Goal: Book appointment/travel/reservation

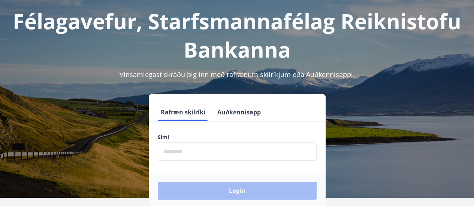
scroll to position [75, 0]
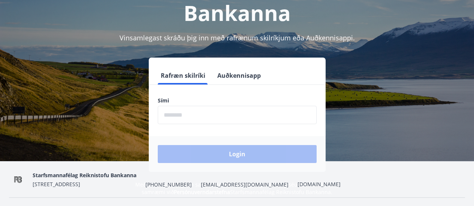
click at [180, 115] on input "phone" at bounding box center [237, 115] width 159 height 18
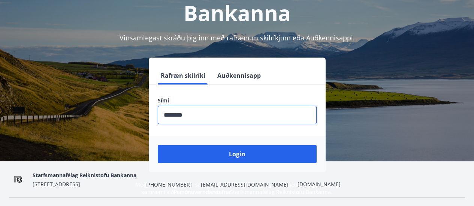
type input "********"
click at [158, 145] on button "Login" at bounding box center [237, 154] width 159 height 18
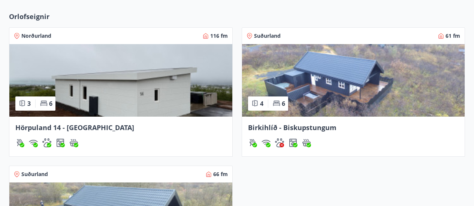
scroll to position [226, 0]
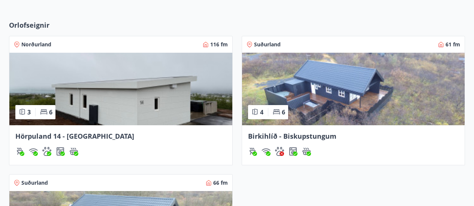
click at [49, 134] on span "Hörpuland 14 - Akureyri" at bounding box center [74, 136] width 119 height 9
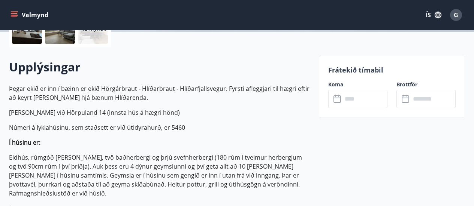
scroll to position [192, 0]
click at [338, 100] on icon at bounding box center [337, 99] width 9 height 9
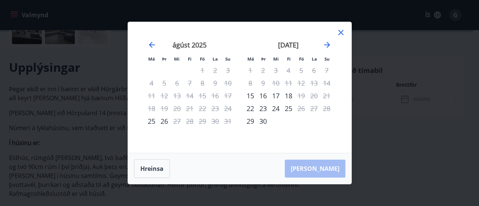
click at [304, 140] on div "september 2025 1 2 3 4 5 6 7 8 9 10 11 12 13 14 15 16 17 18 19 20 21 22 23 24 2…" at bounding box center [288, 92] width 99 height 123
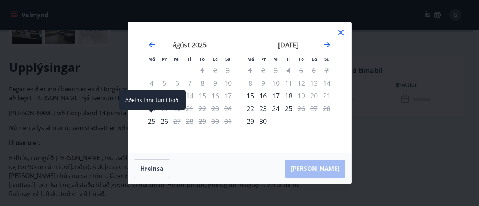
click at [150, 118] on div "25" at bounding box center [151, 121] width 13 height 13
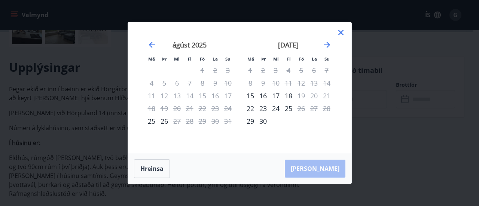
click at [340, 30] on icon at bounding box center [341, 32] width 9 height 9
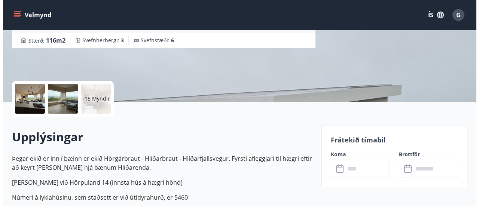
scroll to position [155, 0]
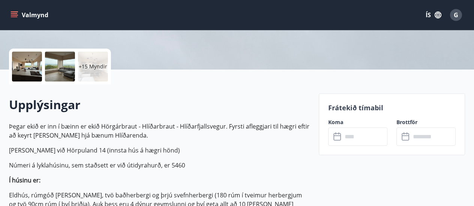
click at [27, 71] on div at bounding box center [27, 67] width 30 height 30
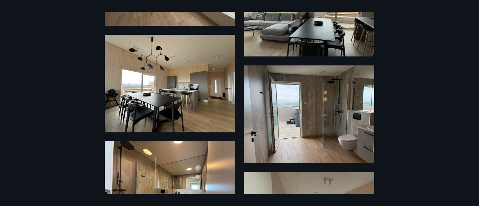
scroll to position [503, 0]
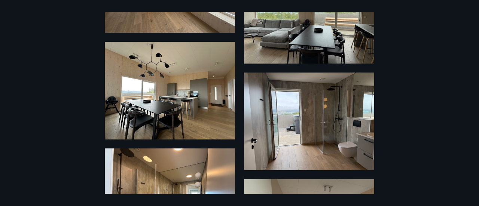
click at [311, 43] on img at bounding box center [309, 15] width 130 height 98
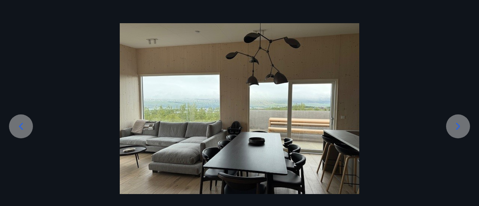
scroll to position [27, 0]
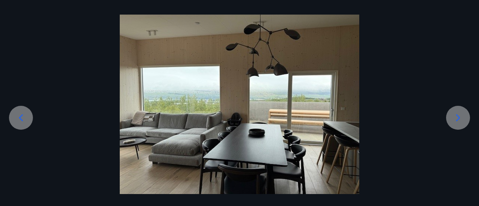
click at [462, 114] on icon at bounding box center [458, 118] width 12 height 12
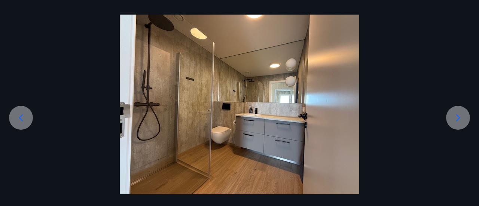
click at [462, 114] on icon at bounding box center [458, 118] width 12 height 12
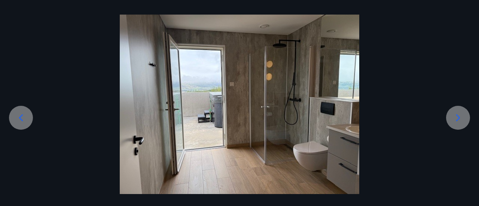
click at [462, 114] on icon at bounding box center [458, 118] width 12 height 12
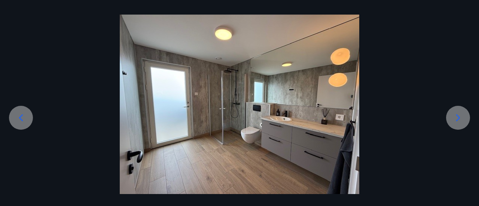
click at [462, 114] on icon at bounding box center [458, 118] width 12 height 12
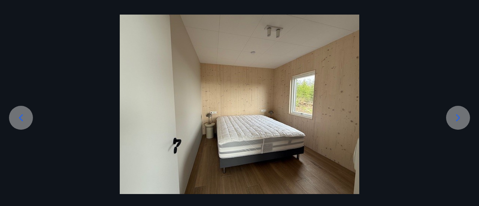
click at [462, 114] on icon at bounding box center [458, 118] width 12 height 12
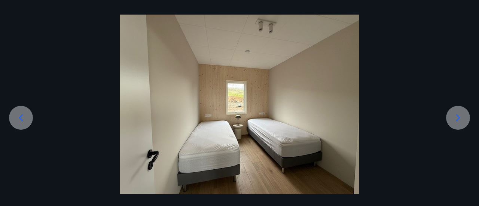
click at [462, 114] on icon at bounding box center [458, 118] width 12 height 12
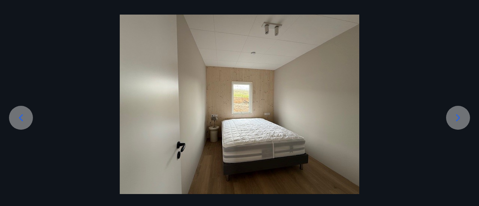
click at [462, 114] on icon at bounding box center [458, 118] width 12 height 12
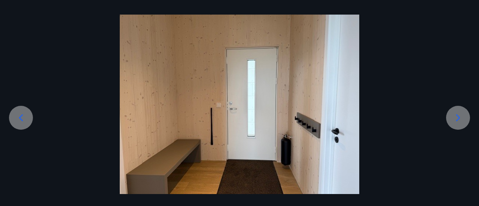
click at [462, 114] on icon at bounding box center [458, 118] width 12 height 12
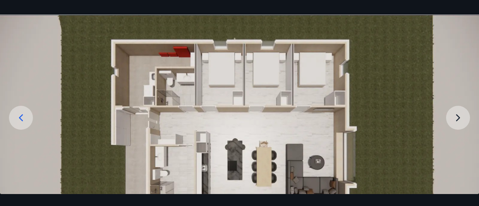
click at [462, 114] on img at bounding box center [239, 150] width 479 height 270
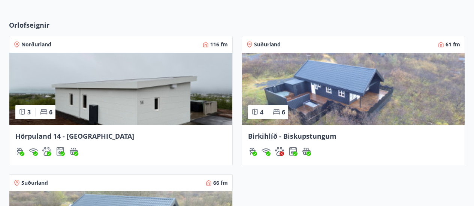
scroll to position [209, 0]
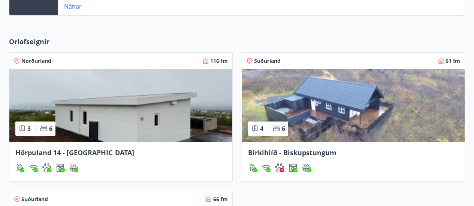
click at [295, 152] on span "Birkihlíð - Biskupstungum" at bounding box center [292, 152] width 88 height 9
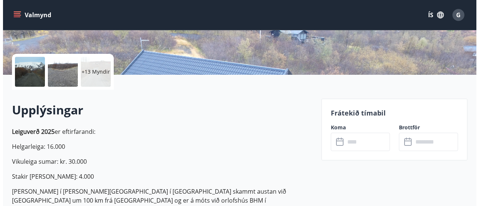
scroll to position [112, 0]
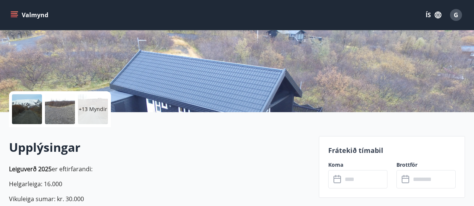
click at [22, 110] on div at bounding box center [27, 109] width 30 height 30
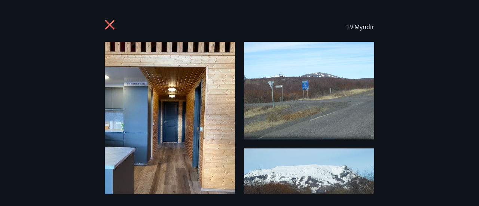
click at [167, 128] on img at bounding box center [170, 129] width 130 height 174
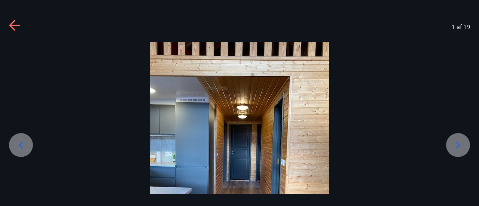
click at [460, 144] on icon at bounding box center [458, 145] width 12 height 12
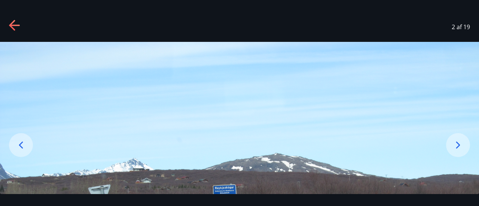
scroll to position [75, 0]
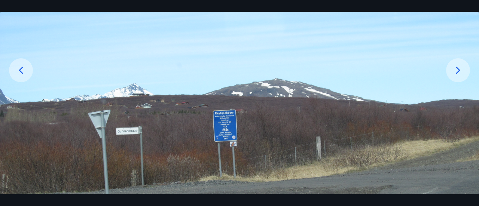
click at [461, 69] on icon at bounding box center [458, 70] width 12 height 12
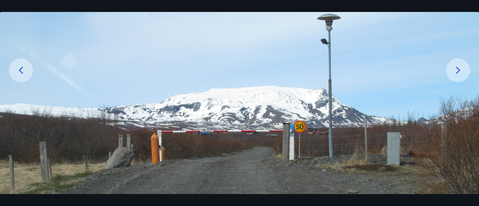
click at [455, 65] on icon at bounding box center [458, 70] width 12 height 12
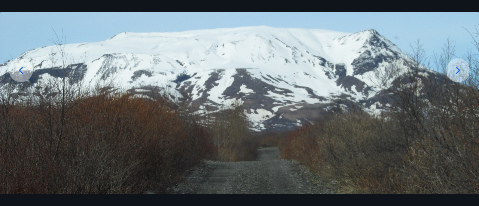
click at [455, 65] on icon at bounding box center [458, 70] width 12 height 12
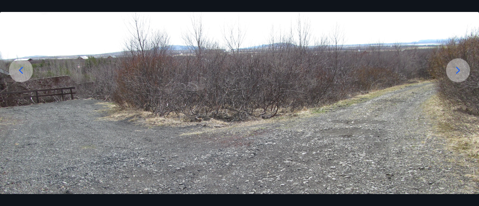
click at [455, 65] on icon at bounding box center [458, 70] width 12 height 12
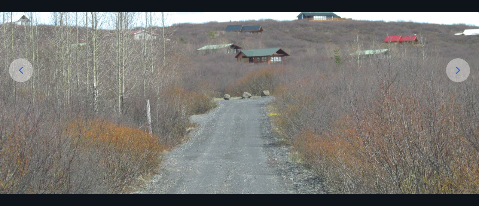
click at [455, 65] on icon at bounding box center [458, 70] width 12 height 12
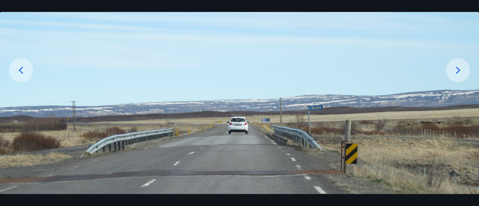
click at [455, 65] on icon at bounding box center [458, 70] width 12 height 12
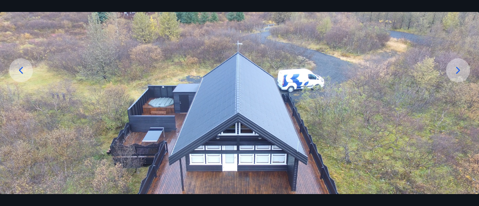
click at [464, 67] on div at bounding box center [458, 70] width 24 height 24
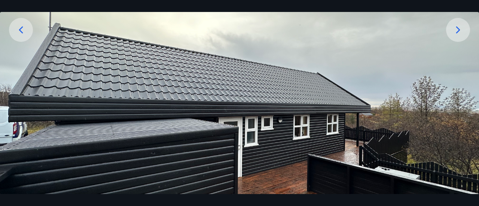
scroll to position [112, 0]
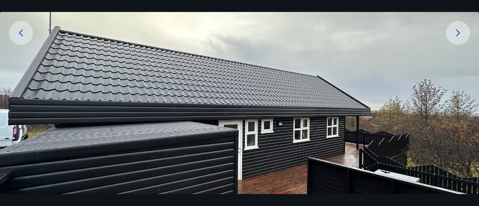
click at [456, 28] on icon at bounding box center [458, 33] width 12 height 12
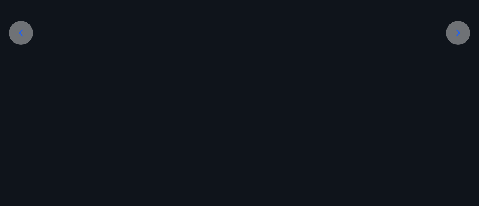
scroll to position [27, 0]
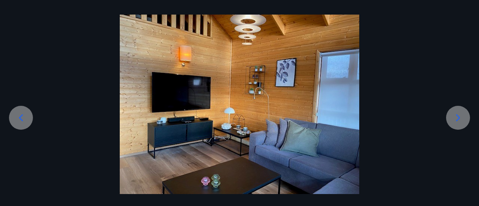
click at [458, 116] on icon at bounding box center [459, 117] width 4 height 7
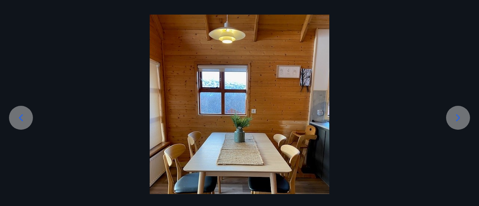
scroll to position [87, 0]
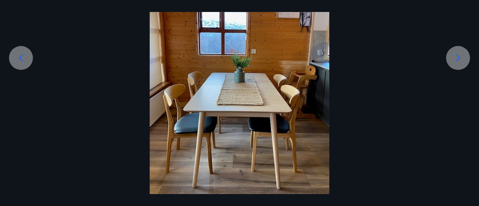
click at [458, 116] on div at bounding box center [239, 75] width 479 height 240
click at [460, 55] on icon at bounding box center [458, 58] width 12 height 12
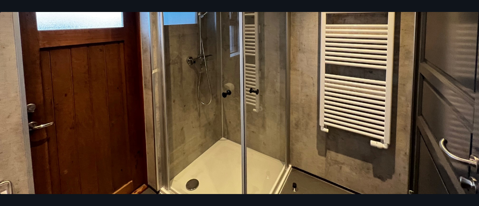
scroll to position [207, 0]
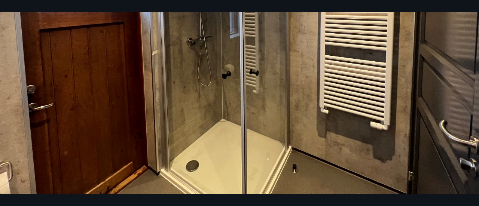
click at [455, 76] on img at bounding box center [239, 15] width 479 height 360
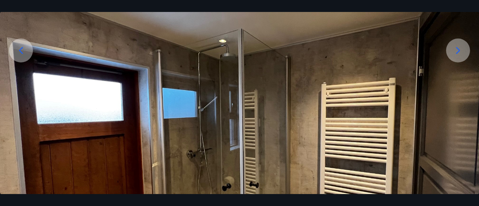
scroll to position [95, 0]
click at [457, 53] on icon at bounding box center [459, 50] width 4 height 7
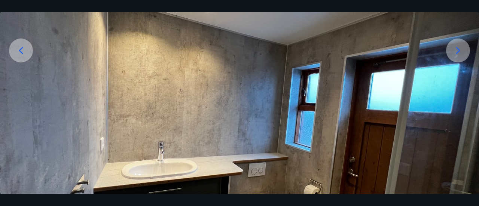
click at [461, 49] on icon at bounding box center [458, 51] width 12 height 12
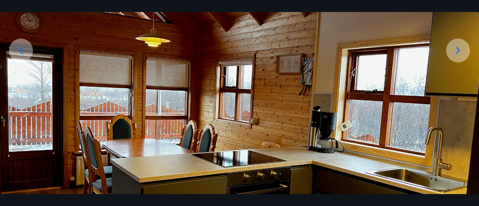
click at [457, 46] on icon at bounding box center [458, 51] width 12 height 12
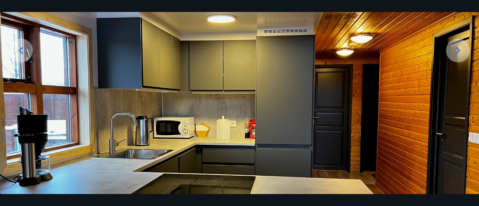
click at [457, 46] on icon at bounding box center [458, 51] width 12 height 12
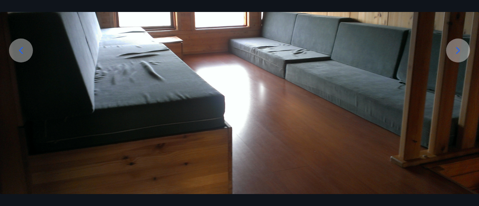
scroll to position [0, 0]
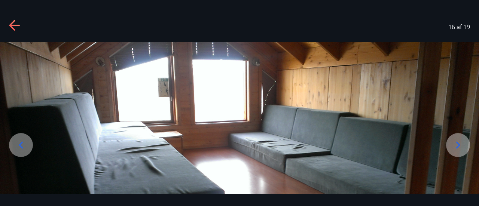
click at [461, 147] on icon at bounding box center [458, 145] width 12 height 12
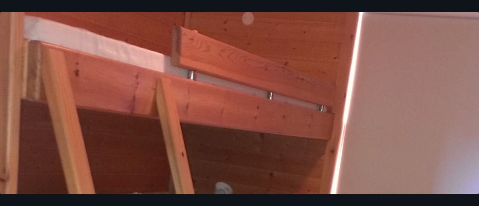
scroll to position [75, 0]
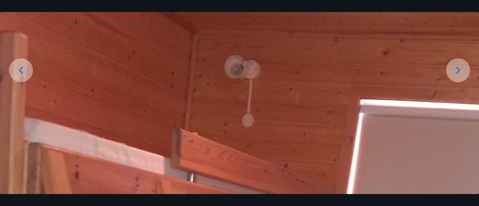
click at [459, 68] on icon at bounding box center [458, 70] width 12 height 12
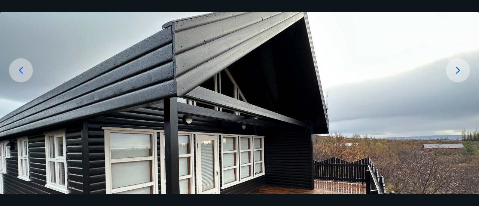
click at [461, 67] on icon at bounding box center [458, 70] width 12 height 12
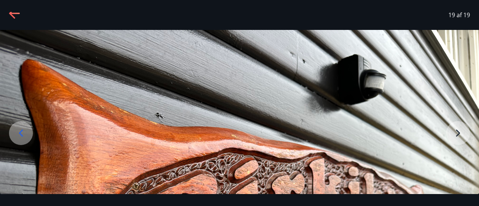
scroll to position [0, 0]
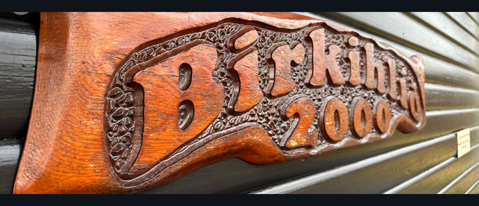
scroll to position [30, 0]
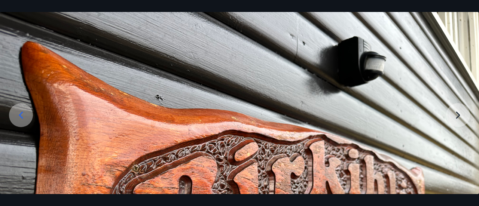
click at [461, 115] on img at bounding box center [239, 192] width 479 height 360
click at [455, 113] on img at bounding box center [239, 192] width 479 height 360
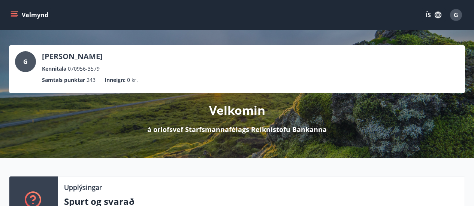
click at [25, 15] on button "Valmynd" at bounding box center [30, 14] width 42 height 13
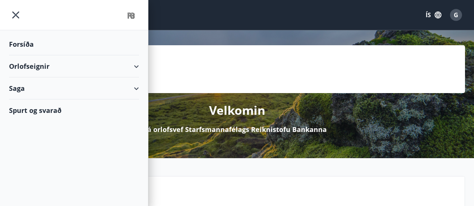
click at [26, 45] on div "Forsíða" at bounding box center [74, 44] width 130 height 22
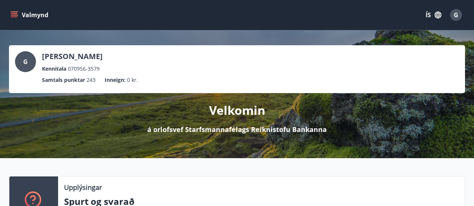
click at [32, 12] on button "Valmynd" at bounding box center [30, 14] width 42 height 13
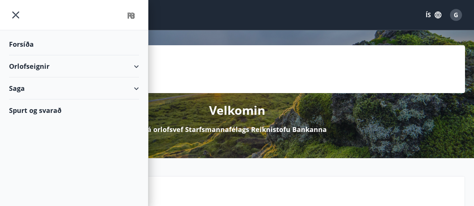
click at [14, 11] on icon "menu" at bounding box center [15, 14] width 13 height 13
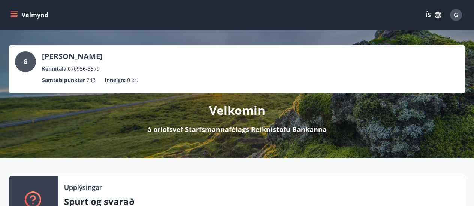
click at [456, 12] on span "G" at bounding box center [456, 15] width 4 height 8
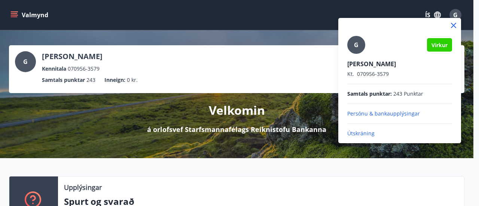
click at [358, 133] on p "Útskráning" at bounding box center [400, 133] width 105 height 7
